Goal: Task Accomplishment & Management: Manage account settings

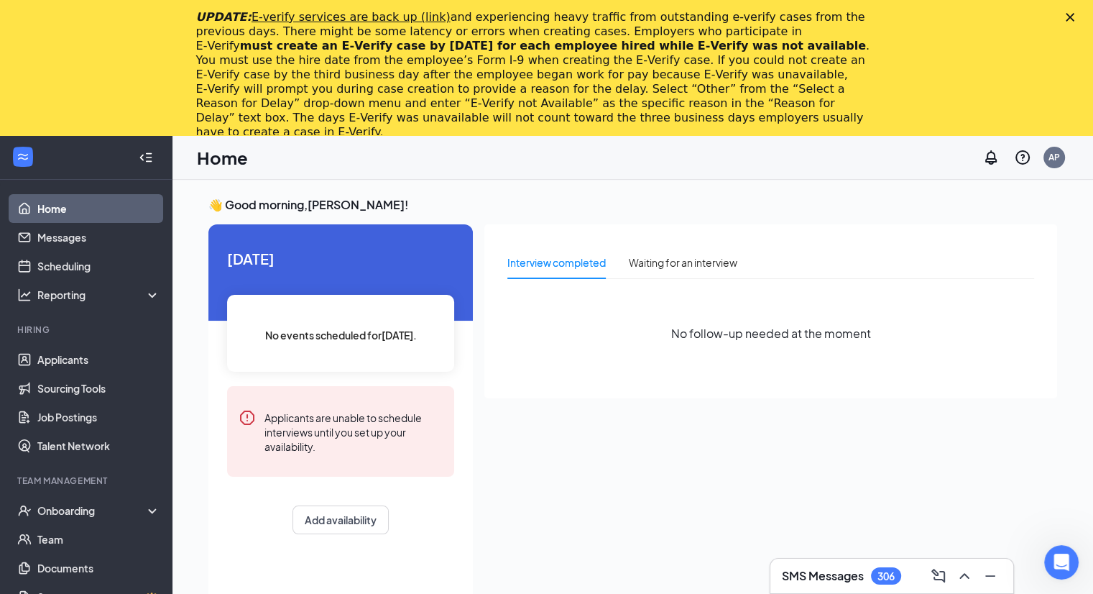
click at [1075, 15] on div "UPDATE: E-verify services are back up (link) and experiencing heavy traffic fro…" at bounding box center [546, 75] width 1093 height 138
click at [1074, 14] on polygon "Close" at bounding box center [1070, 17] width 9 height 9
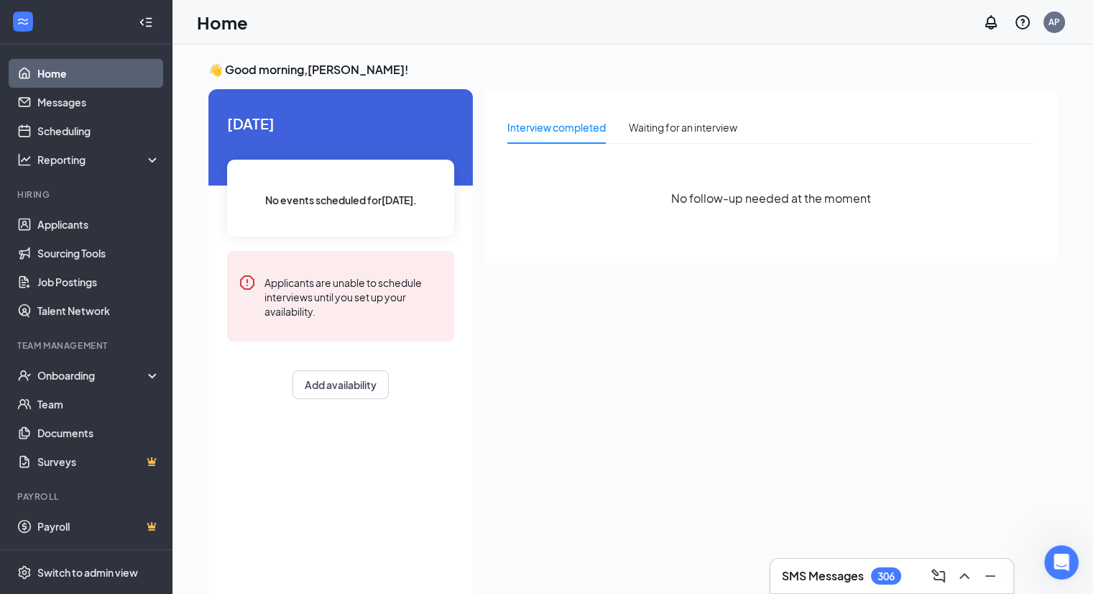
click at [828, 581] on h3 "SMS Messages" at bounding box center [823, 576] width 82 height 16
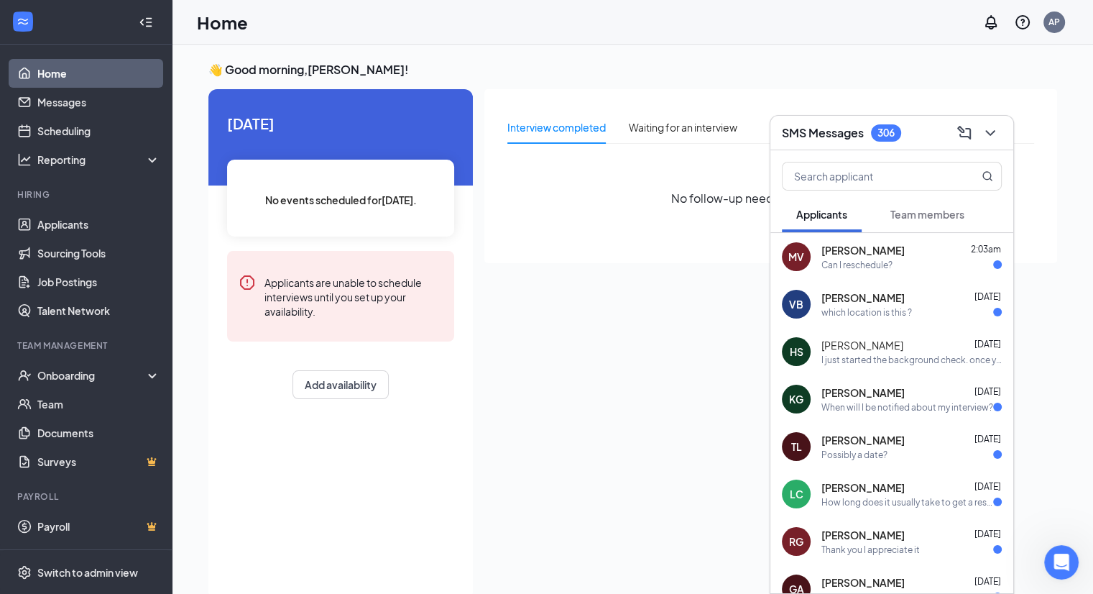
click at [861, 249] on span "[PERSON_NAME]" at bounding box center [862, 250] width 83 height 14
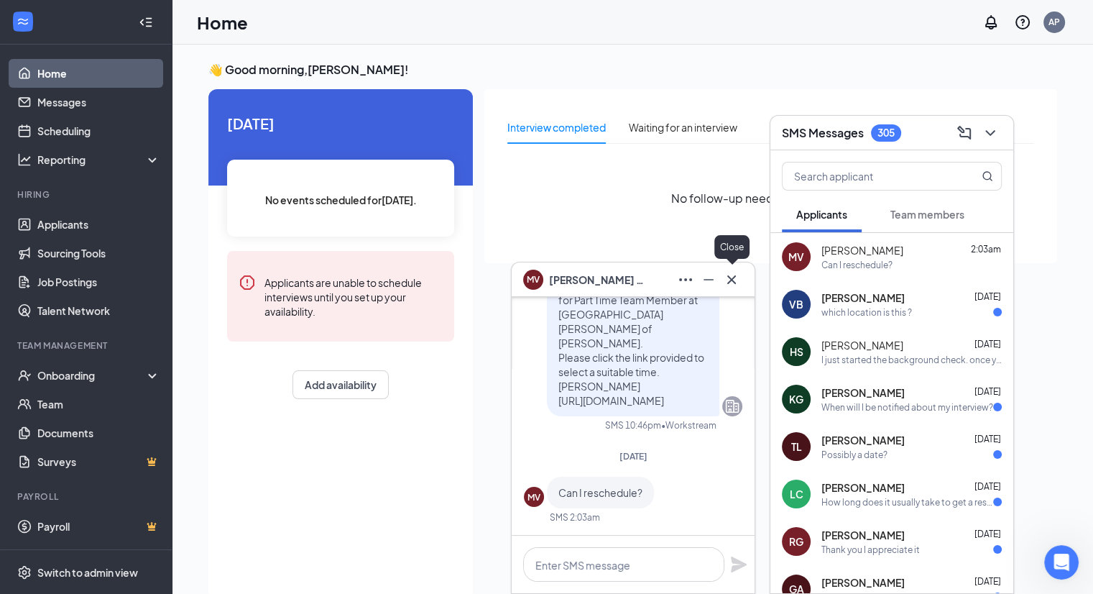
click at [734, 280] on icon "Cross" at bounding box center [731, 279] width 17 height 17
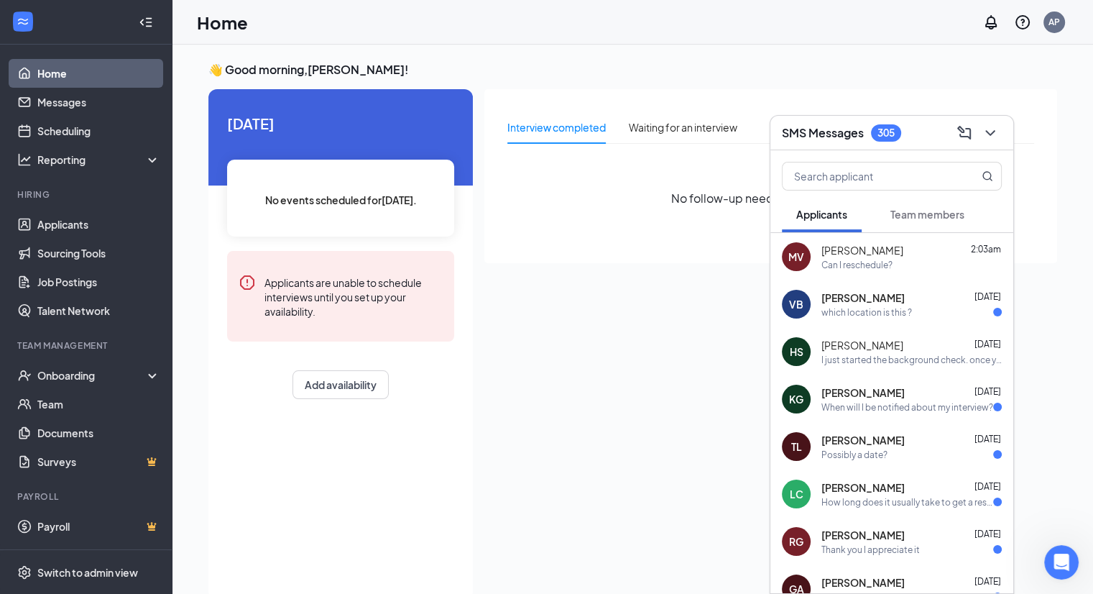
click at [864, 354] on div "I just started the background check. once you've completed that we will send ov…" at bounding box center [911, 360] width 180 height 12
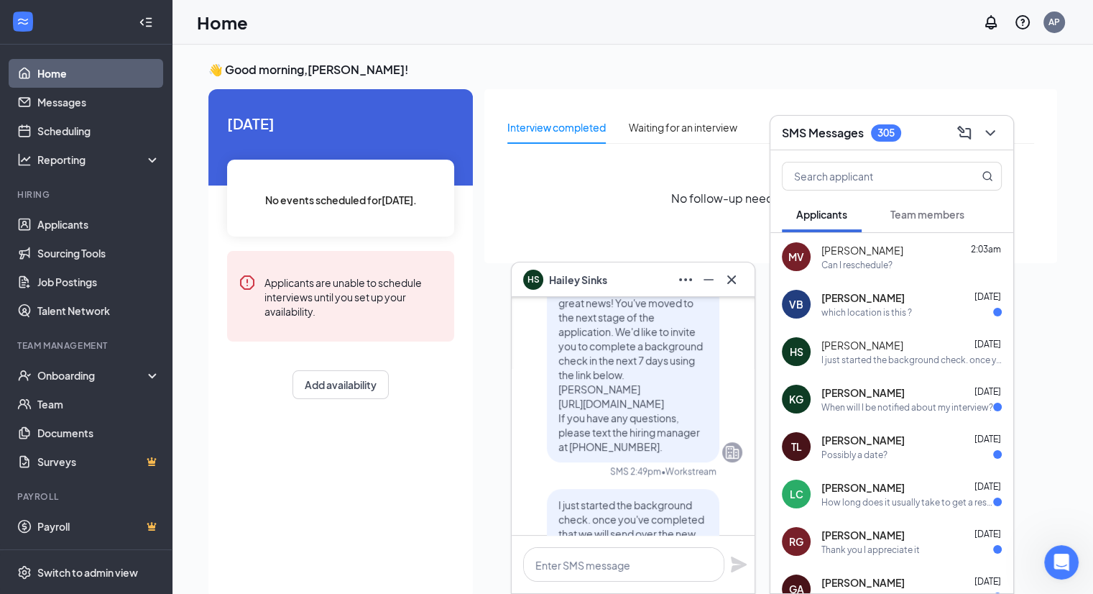
scroll to position [-144, 0]
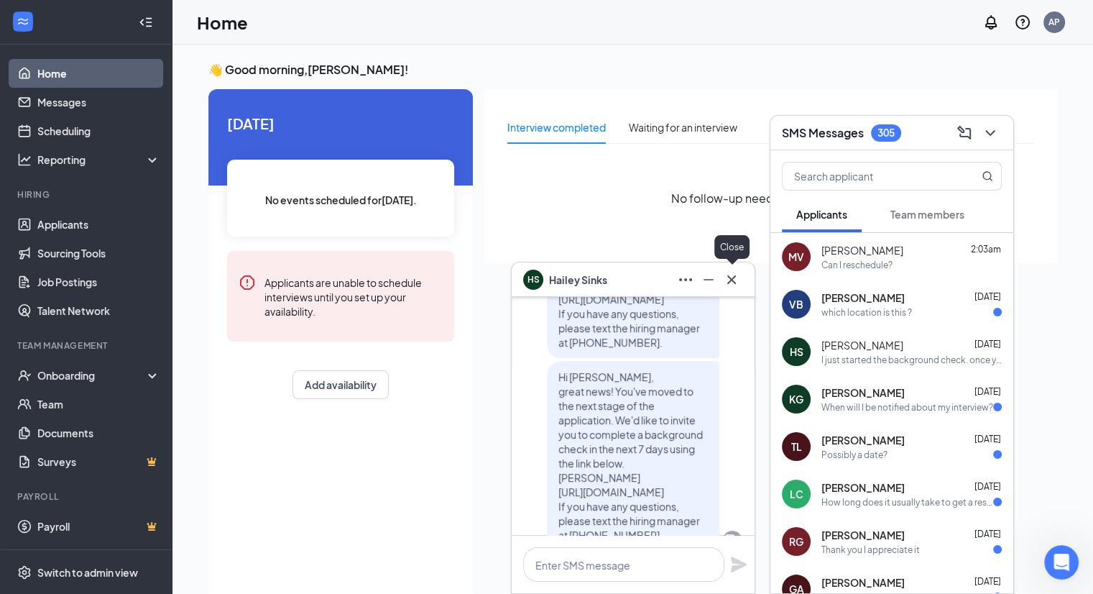
click at [738, 281] on icon "Cross" at bounding box center [731, 279] width 17 height 17
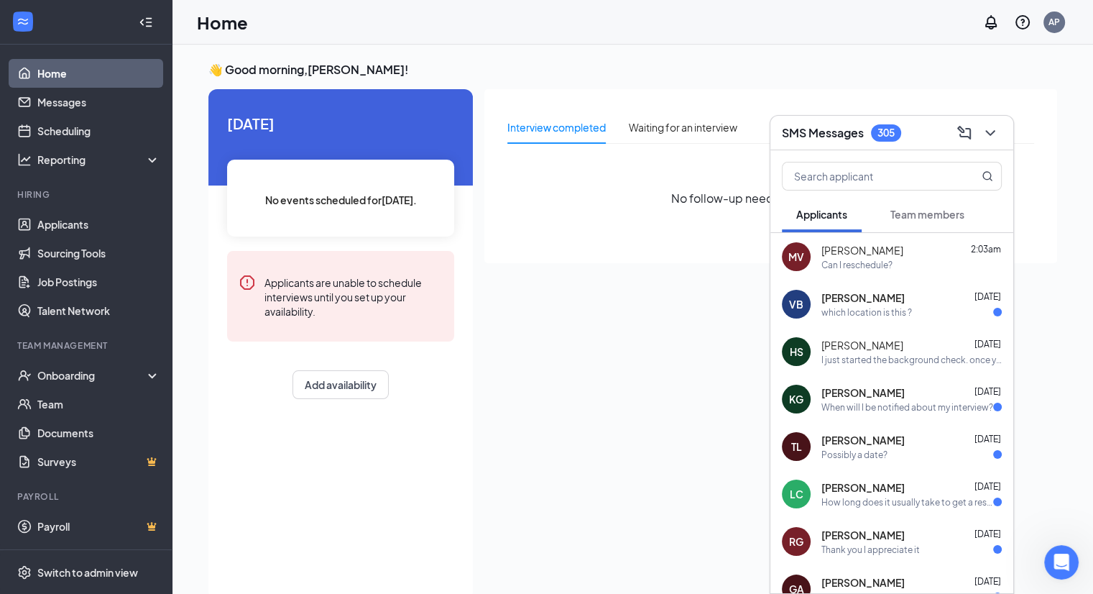
click at [834, 310] on div "which location is this ?" at bounding box center [866, 312] width 91 height 12
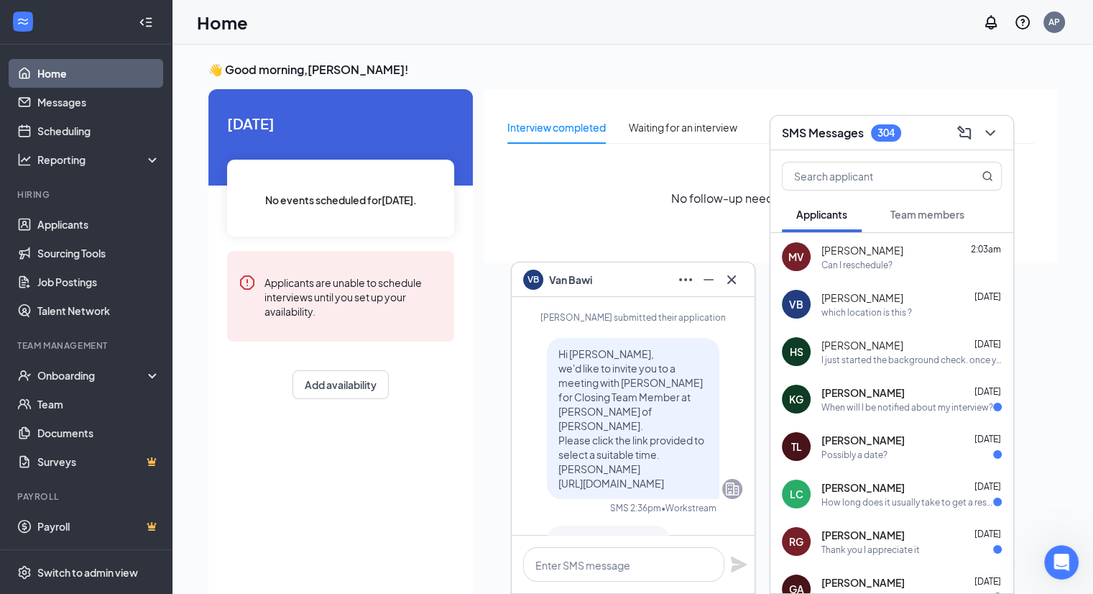
scroll to position [0, 0]
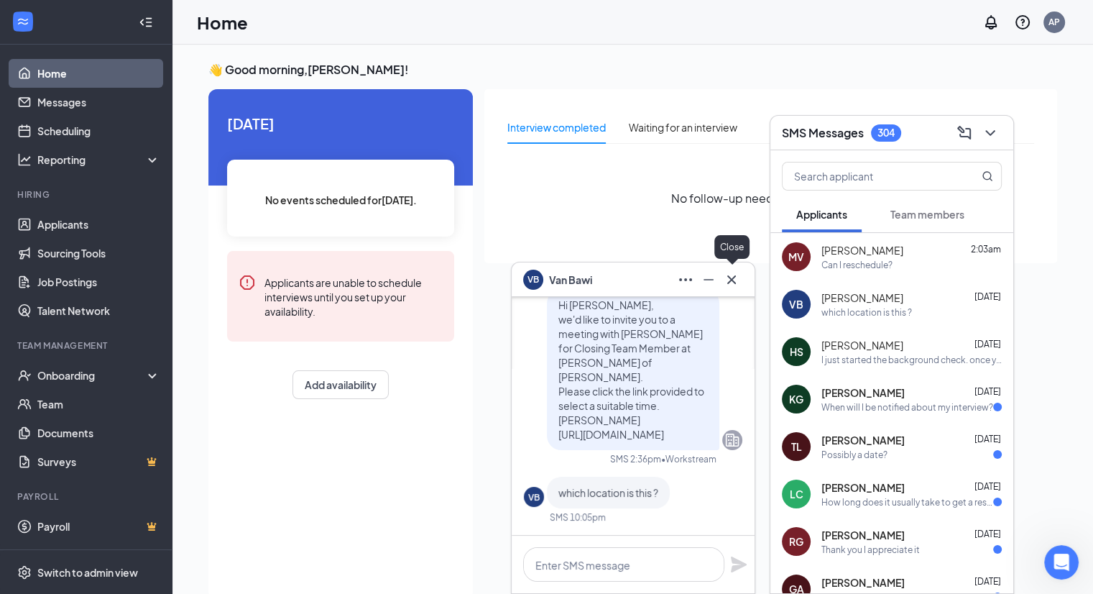
click at [737, 281] on icon "Cross" at bounding box center [731, 279] width 17 height 17
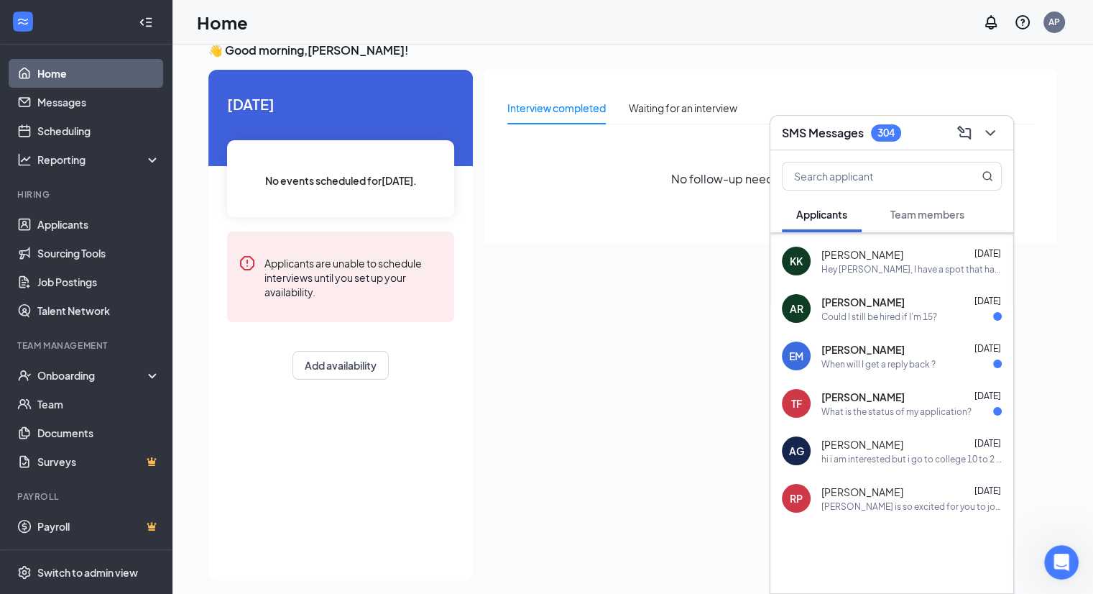
scroll to position [29, 0]
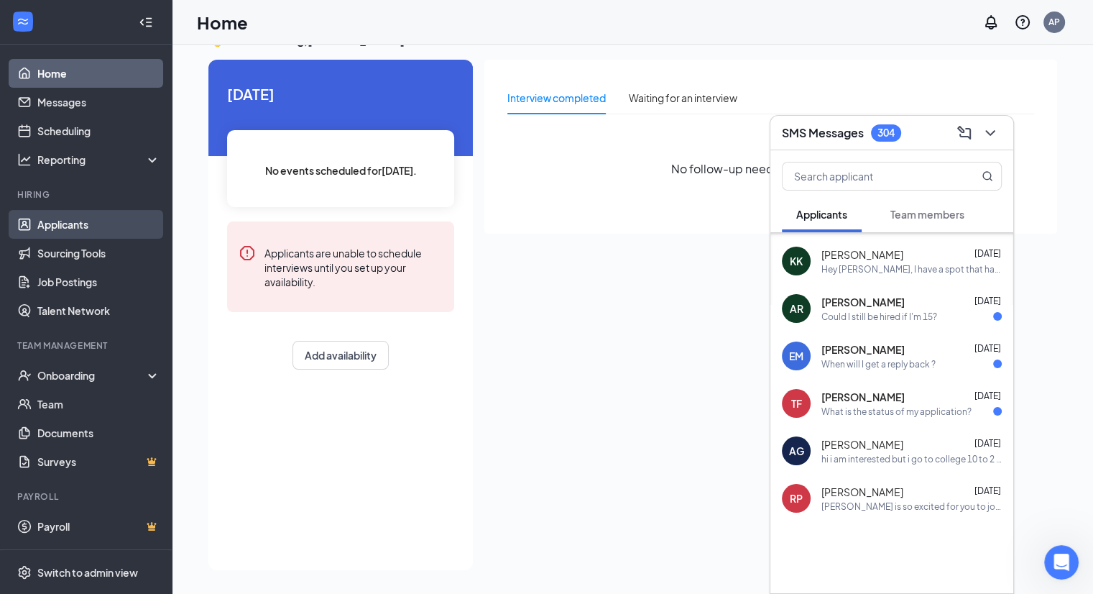
click at [44, 220] on link "Applicants" at bounding box center [98, 224] width 123 height 29
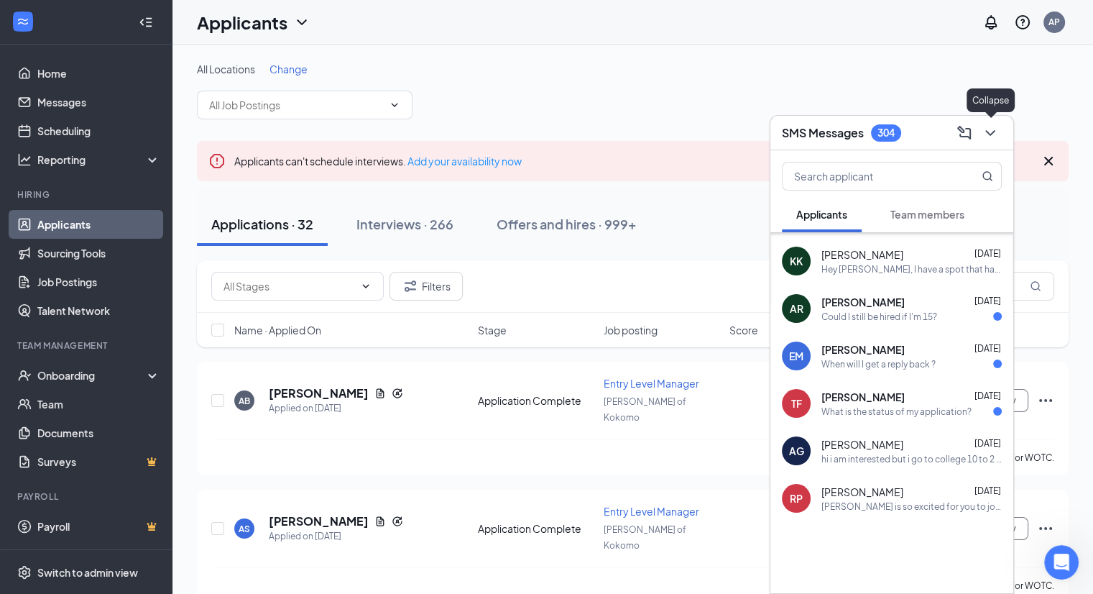
click at [987, 134] on icon "ChevronDown" at bounding box center [990, 132] width 17 height 17
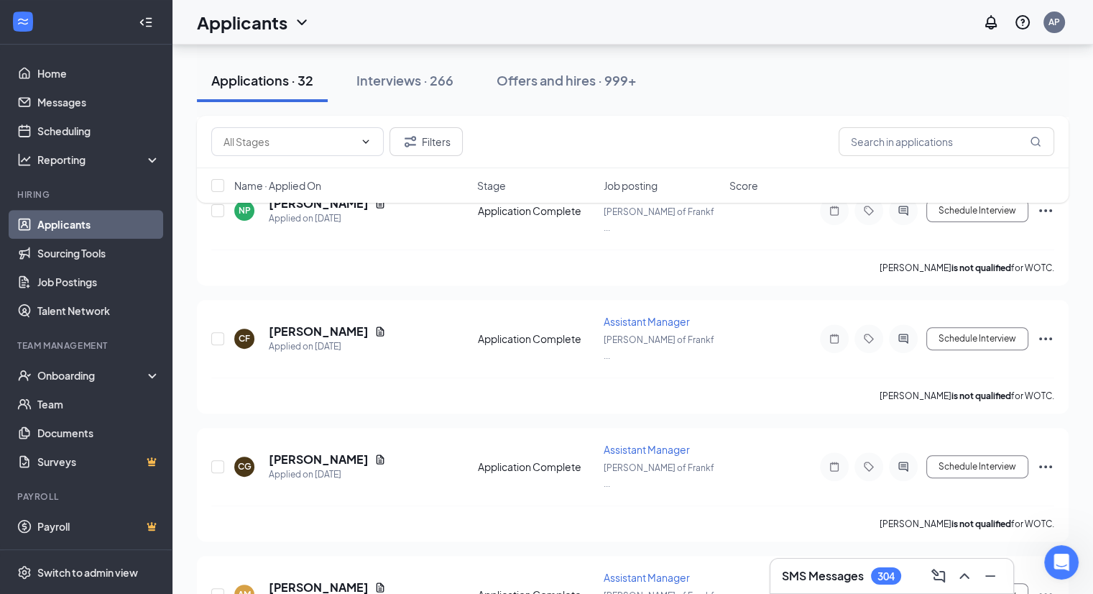
scroll to position [216, 0]
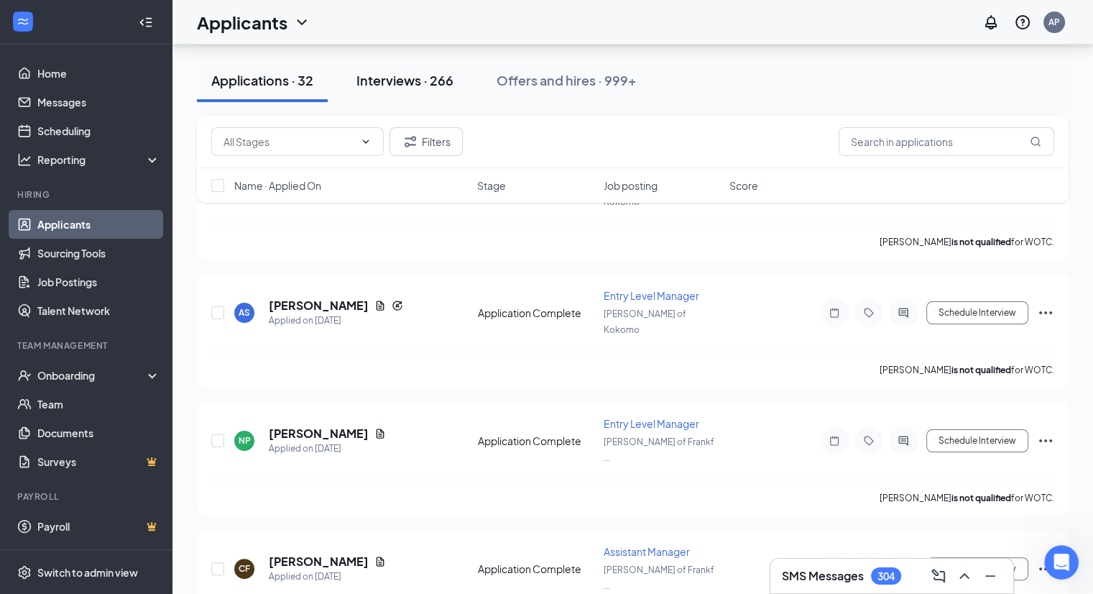
click at [373, 75] on div "Interviews · 266" at bounding box center [404, 80] width 97 height 18
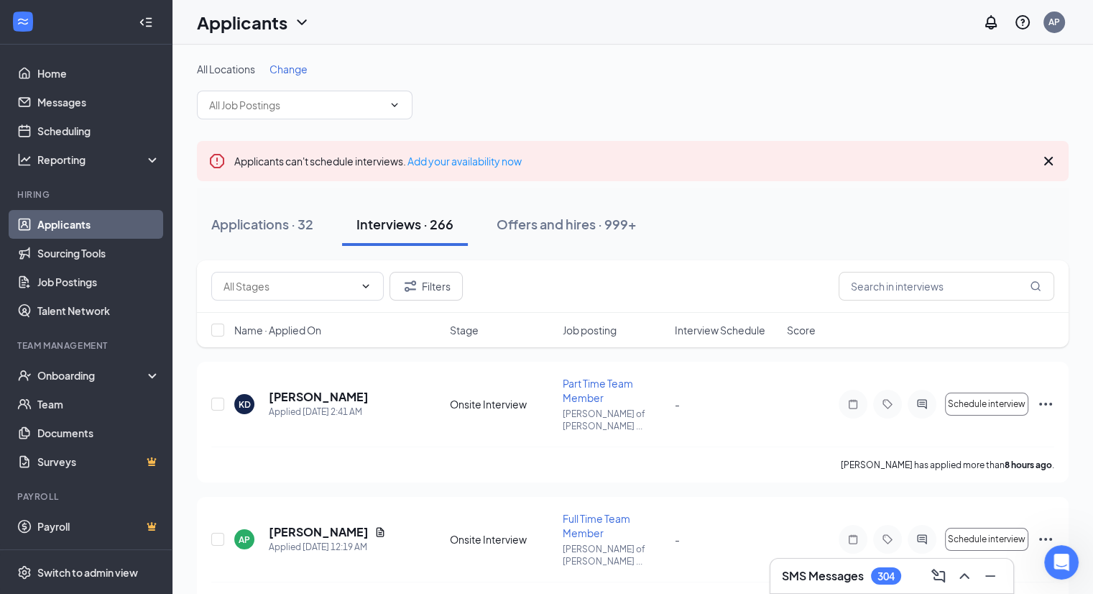
click at [282, 69] on span "Change" at bounding box center [288, 69] width 38 height 13
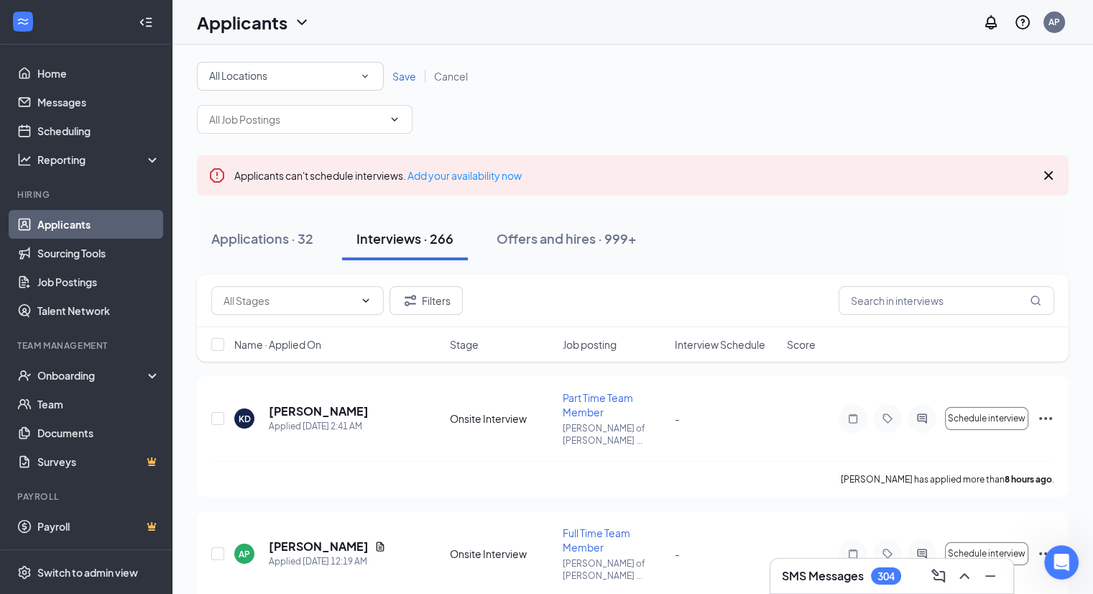
click at [322, 93] on div "All Locations All Locations Save Cancel" at bounding box center [633, 98] width 872 height 72
click at [328, 84] on div "All Locations All Locations" at bounding box center [290, 76] width 187 height 29
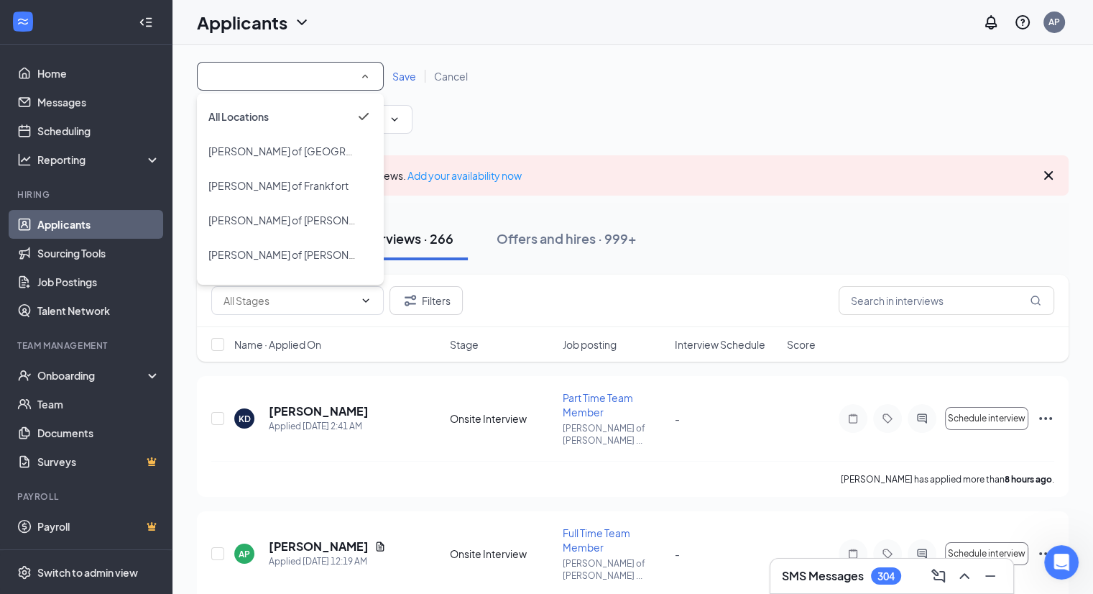
drag, startPoint x: 308, startPoint y: 190, endPoint x: 318, endPoint y: 181, distance: 13.8
click at [308, 189] on div "[PERSON_NAME] of Frankfort" at bounding box center [290, 185] width 164 height 17
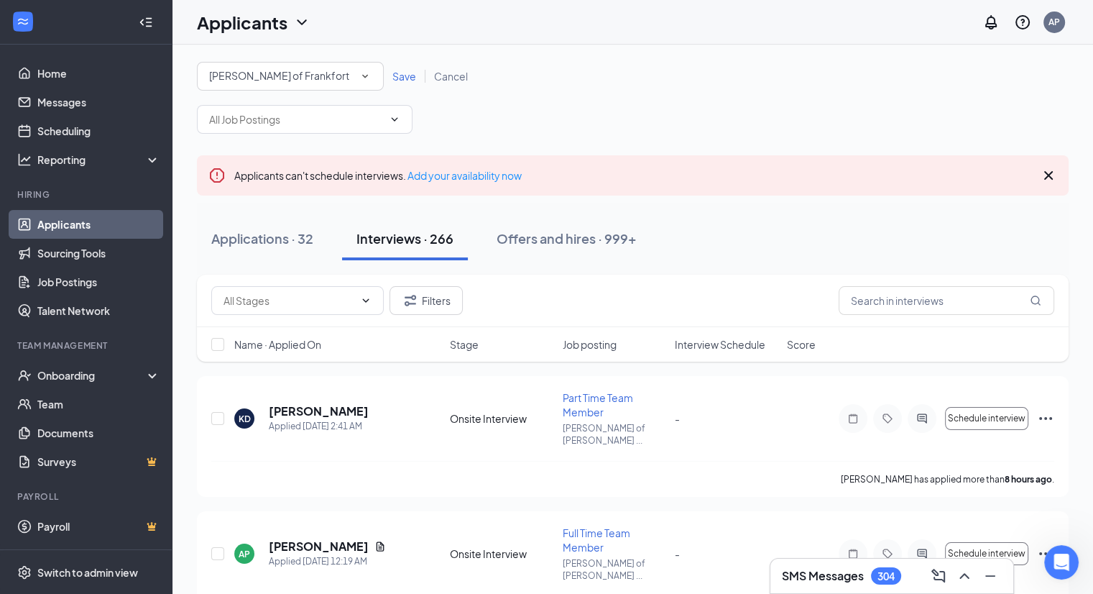
click at [395, 81] on span "Save" at bounding box center [404, 76] width 24 height 13
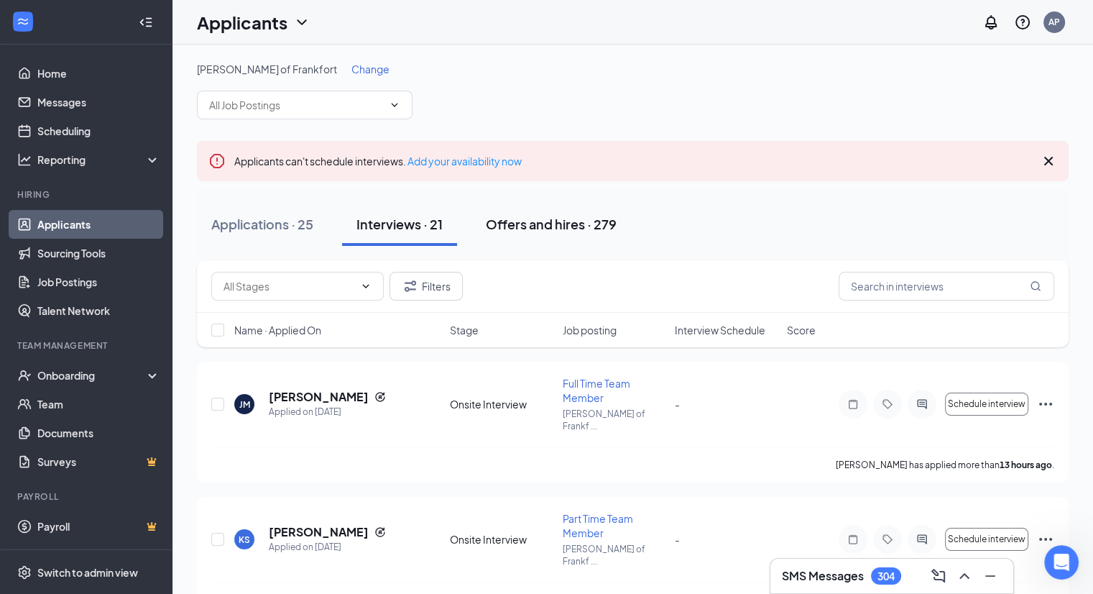
click at [583, 223] on div "Offers and hires · 279" at bounding box center [551, 224] width 131 height 18
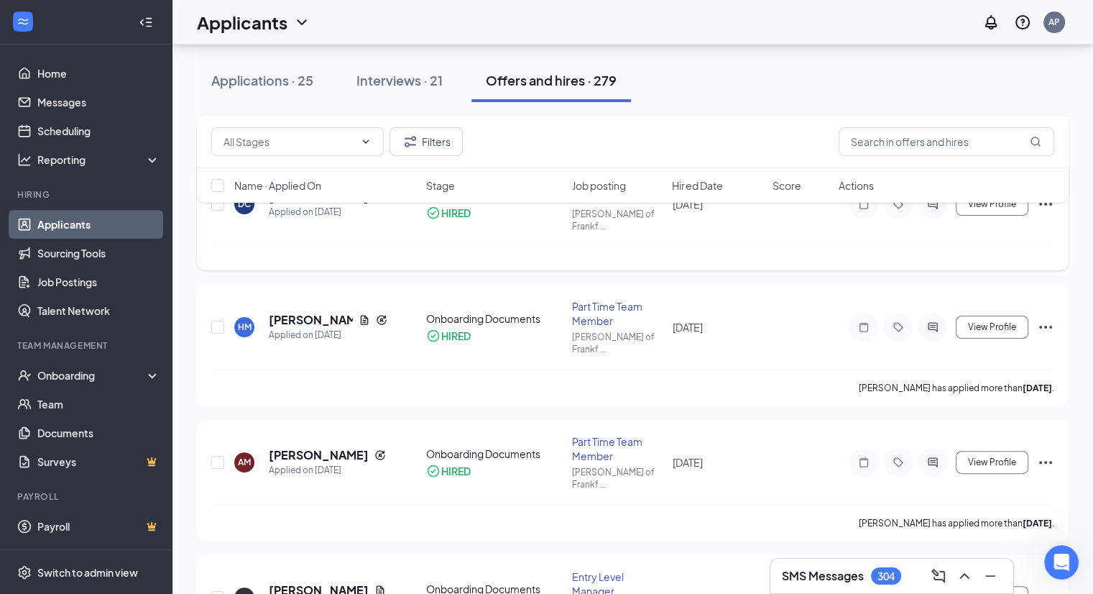
scroll to position [359, 0]
